Goal: Information Seeking & Learning: Learn about a topic

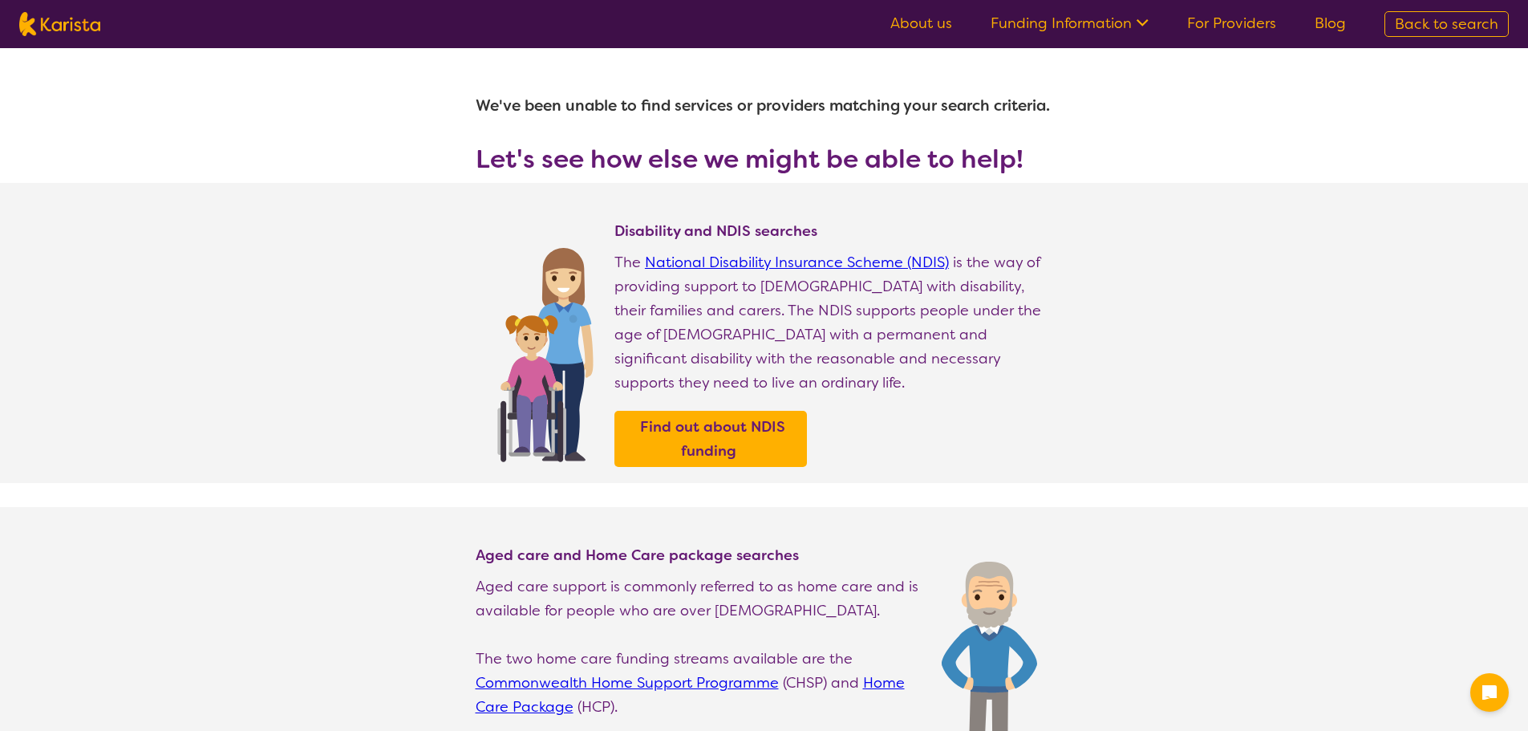
select select "NDIS"
select select "Domestic and home help"
select select "AD"
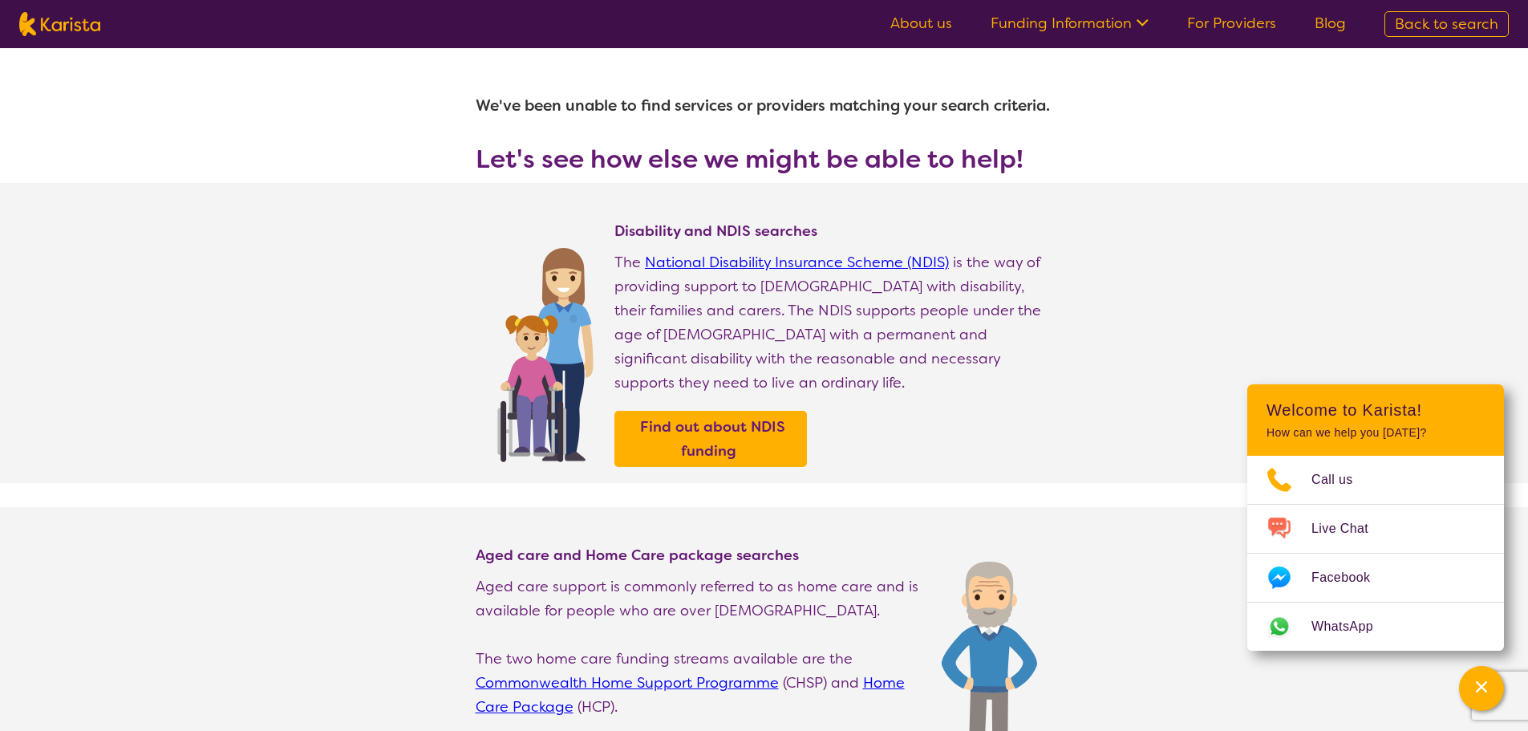
click at [65, 22] on img at bounding box center [59, 24] width 81 height 24
select select "Support worker"
select select "AD"
select select "NDIS"
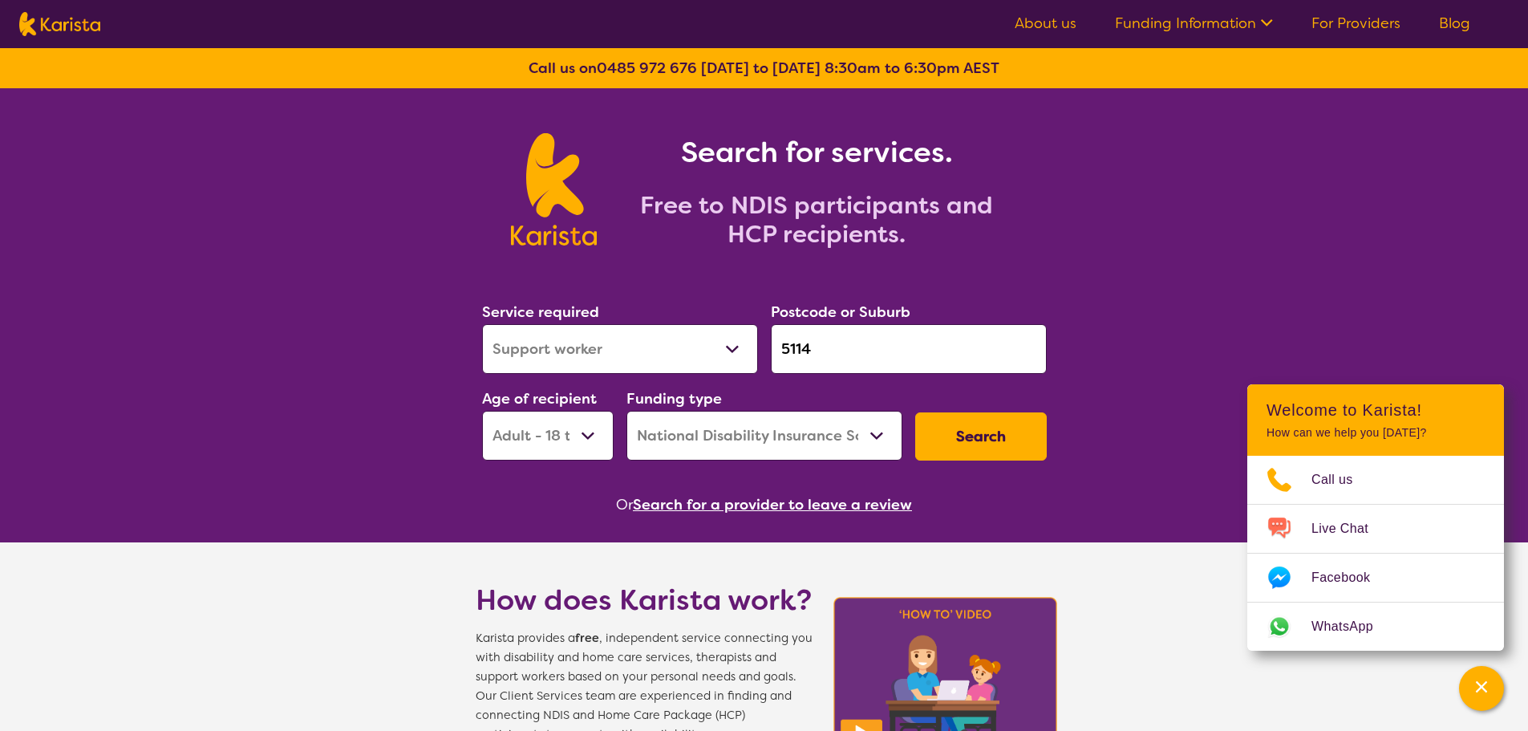
click at [830, 342] on input "5114" at bounding box center [909, 349] width 276 height 50
drag, startPoint x: 837, startPoint y: 329, endPoint x: 676, endPoint y: 350, distance: 162.7
click at [676, 350] on div "Service required Allied Health Assistant Assessment ([MEDICAL_DATA] or [MEDICAL…" at bounding box center [764, 380] width 577 height 173
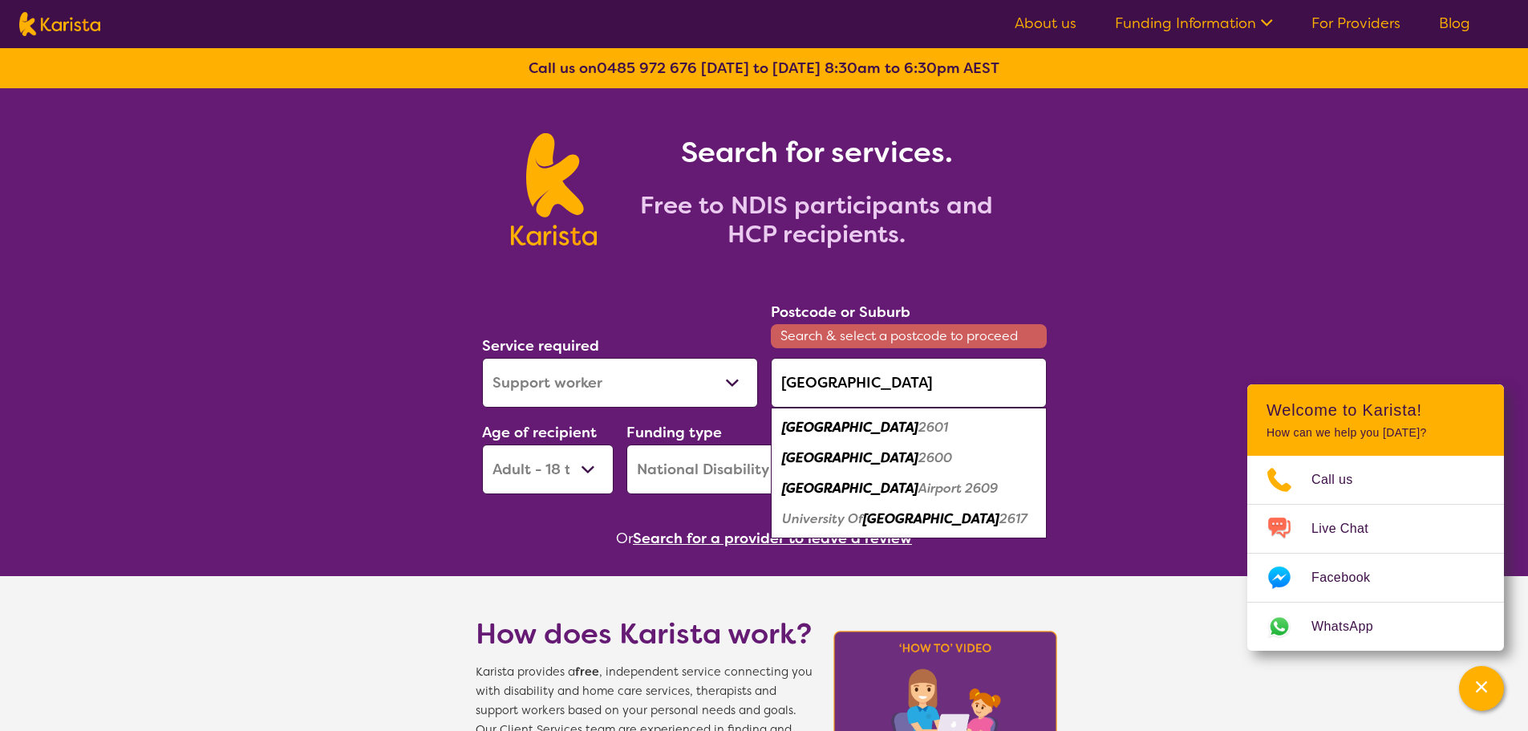
click at [901, 424] on div "Canberra 2601" at bounding box center [909, 427] width 260 height 30
type input "2601"
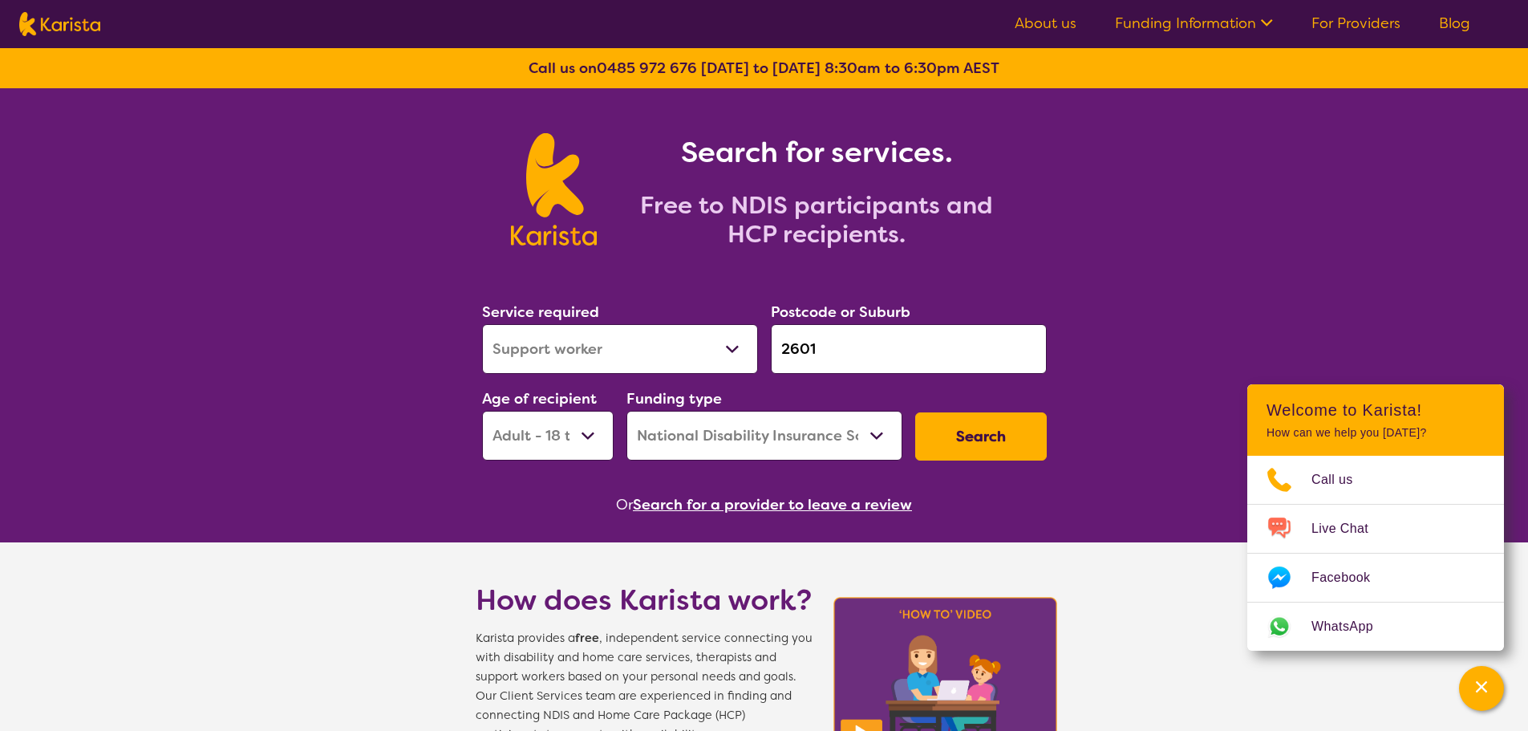
click at [950, 428] on button "Search" at bounding box center [981, 436] width 132 height 48
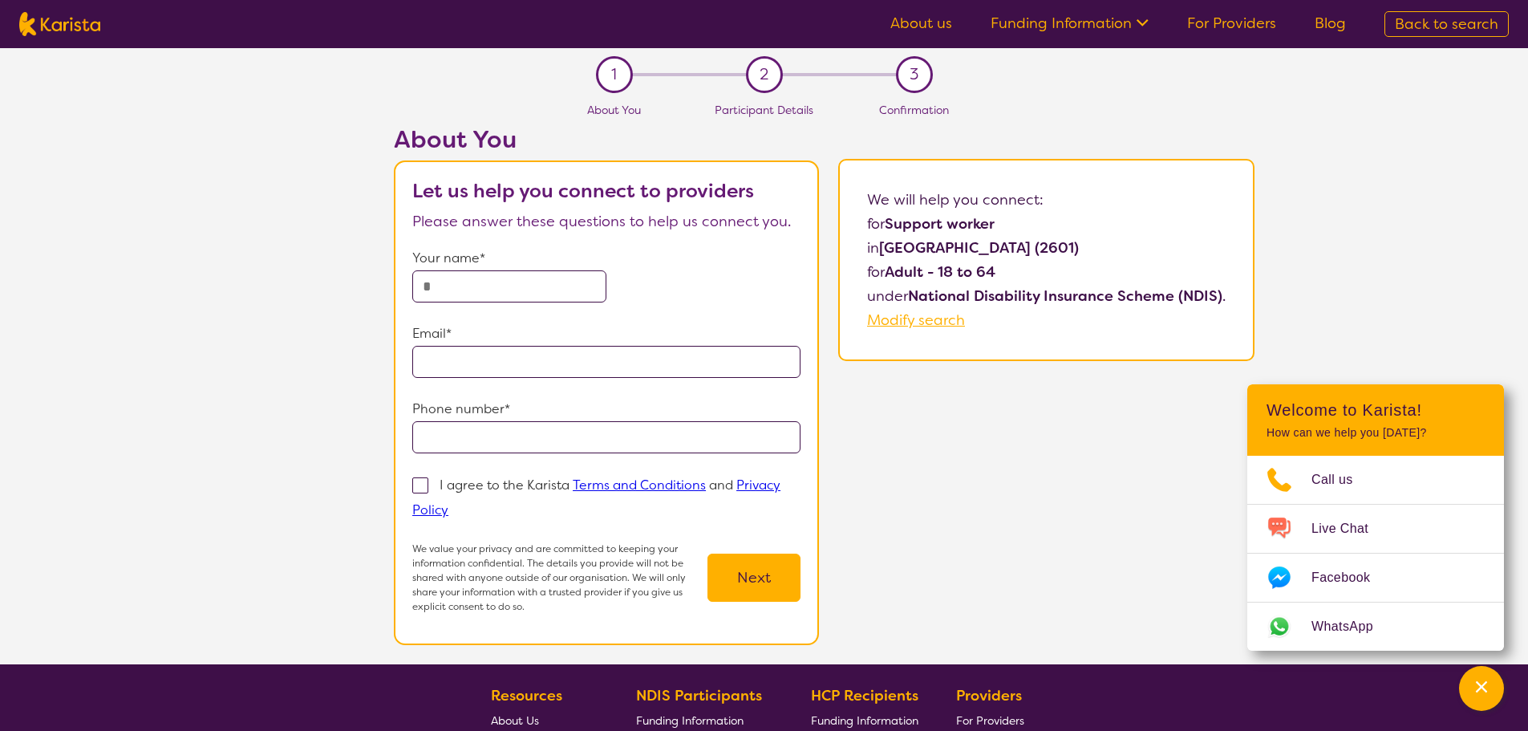
select select "Support worker"
select select "AD"
select select "NDIS"
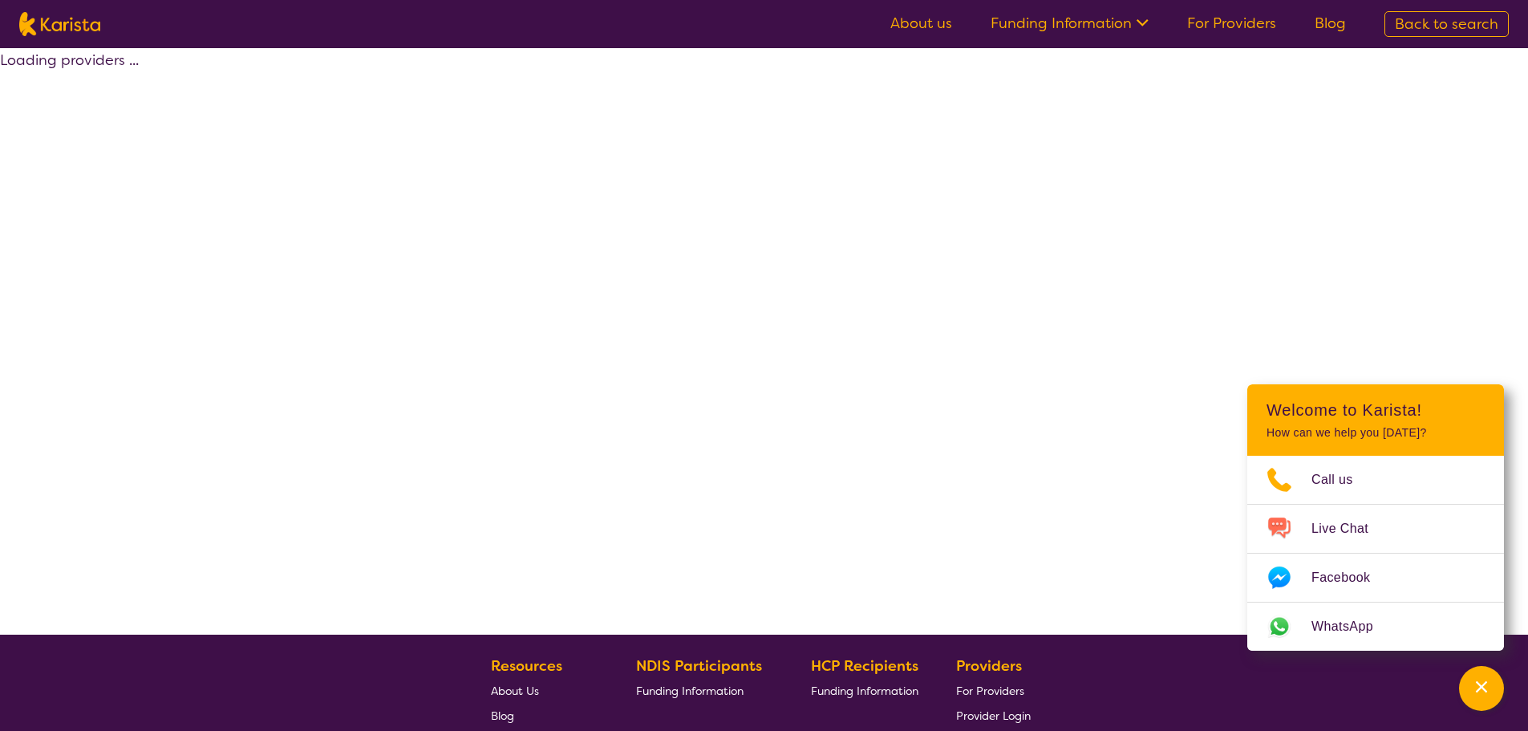
select select "NDIS"
select select "Domestic and home help"
select select "AD"
